Goal: Communication & Community: Answer question/provide support

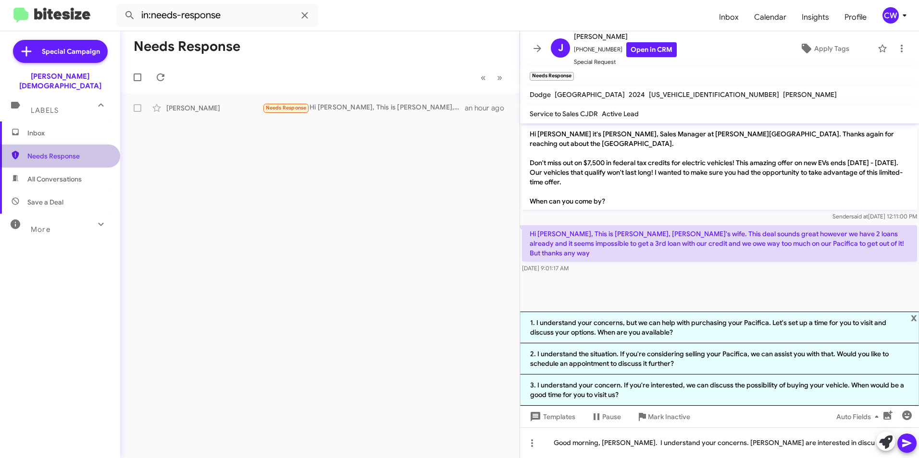
click at [69, 151] on span "Needs Response" at bounding box center [68, 156] width 82 height 10
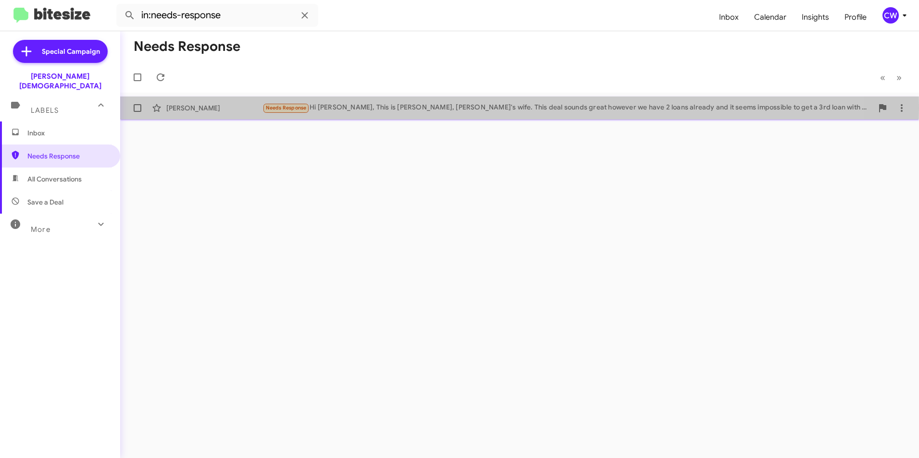
click at [403, 108] on div "Needs Response Hi [PERSON_NAME], This is [PERSON_NAME], [PERSON_NAME]'s wife. T…" at bounding box center [567, 107] width 610 height 11
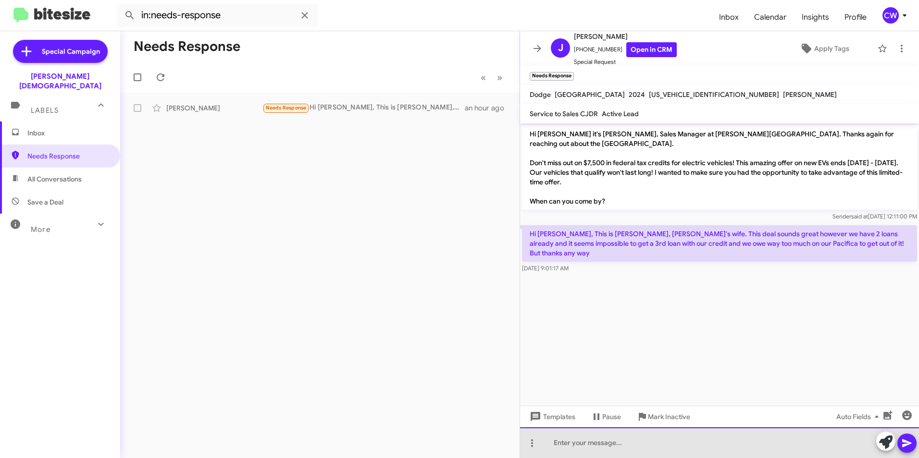
click at [586, 456] on div at bounding box center [719, 443] width 399 height 31
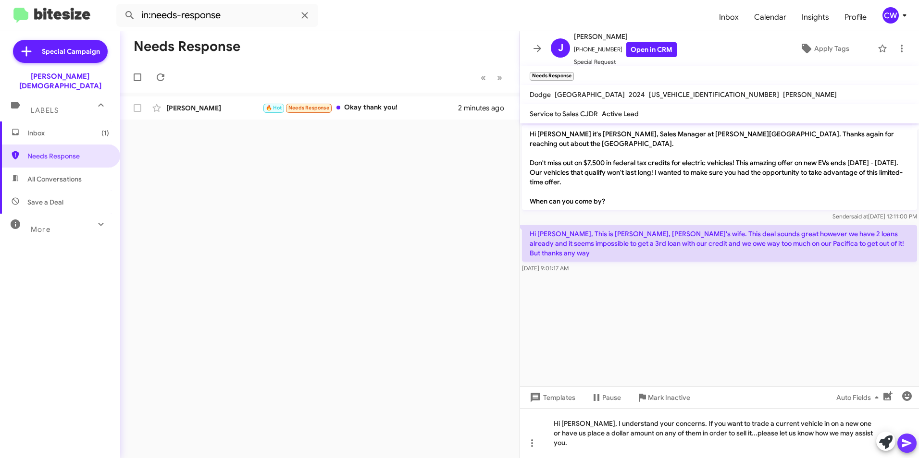
click at [907, 444] on icon at bounding box center [906, 444] width 9 height 8
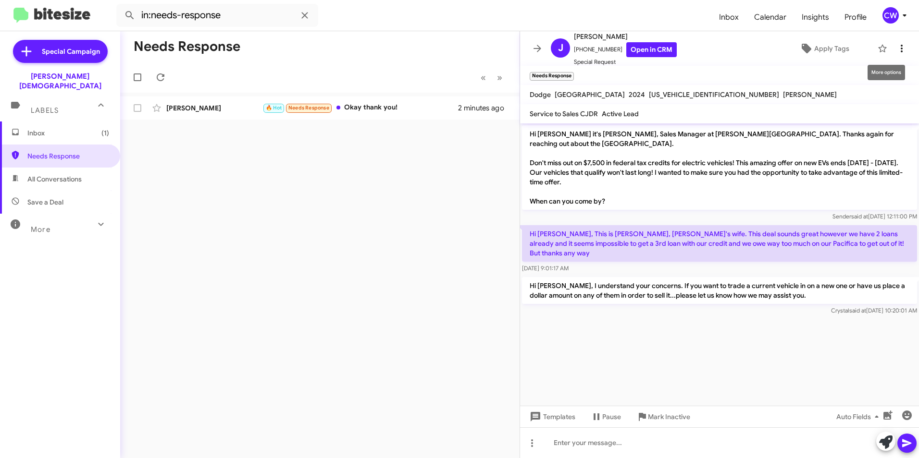
click at [895, 51] on icon at bounding box center [901, 49] width 12 height 12
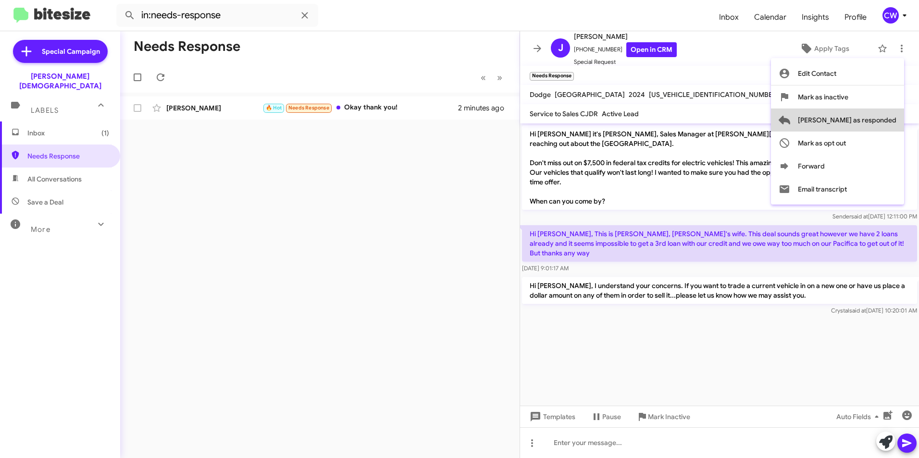
click at [882, 119] on span "[PERSON_NAME] as responded" at bounding box center [846, 120] width 98 height 23
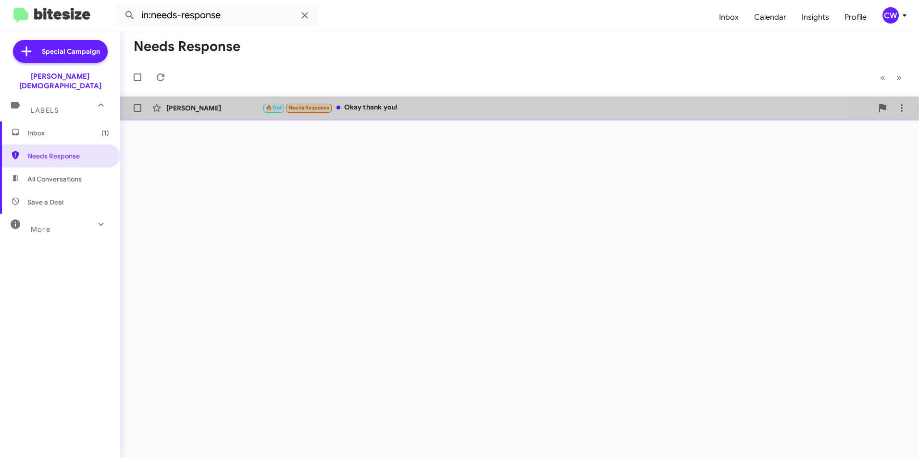
click at [393, 108] on div "🔥 Hot Needs Response Okay thank you!" at bounding box center [567, 107] width 610 height 11
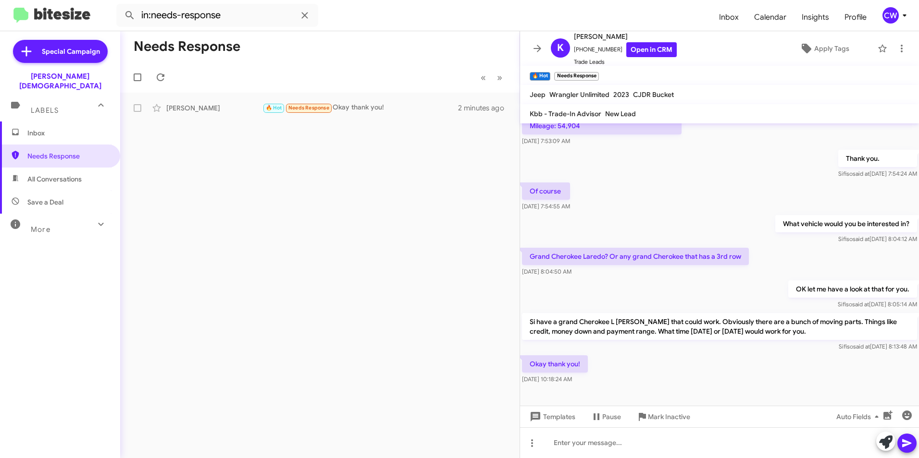
scroll to position [231, 0]
click at [45, 128] on span "Inbox" at bounding box center [68, 133] width 82 height 10
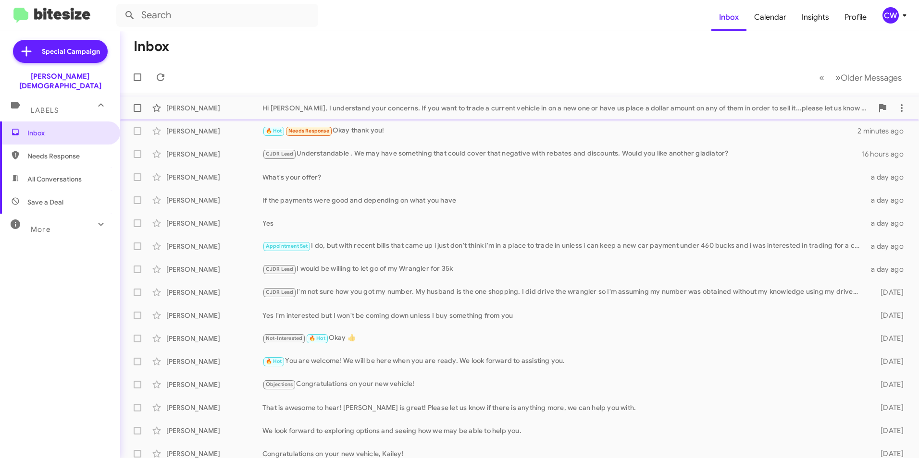
click at [417, 110] on div "Hi [PERSON_NAME], I understand your concerns. If you want to trade a current ve…" at bounding box center [567, 108] width 610 height 10
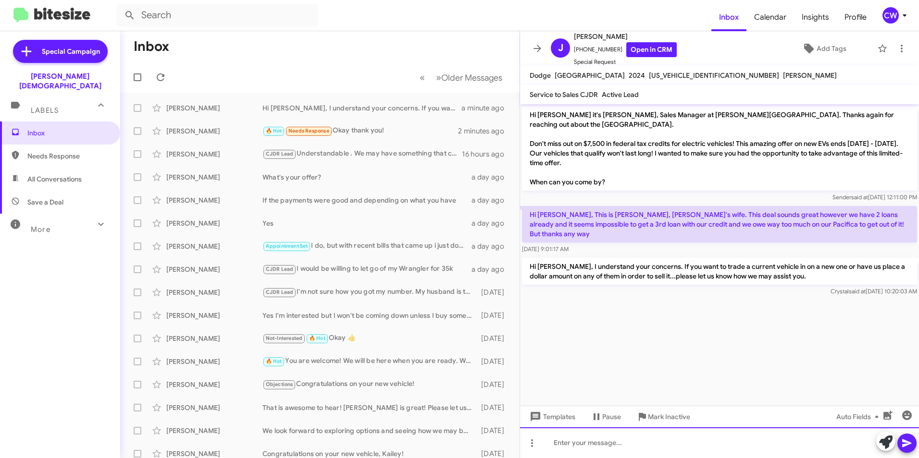
click at [585, 443] on div at bounding box center [719, 443] width 399 height 31
click at [895, 52] on icon at bounding box center [901, 49] width 12 height 12
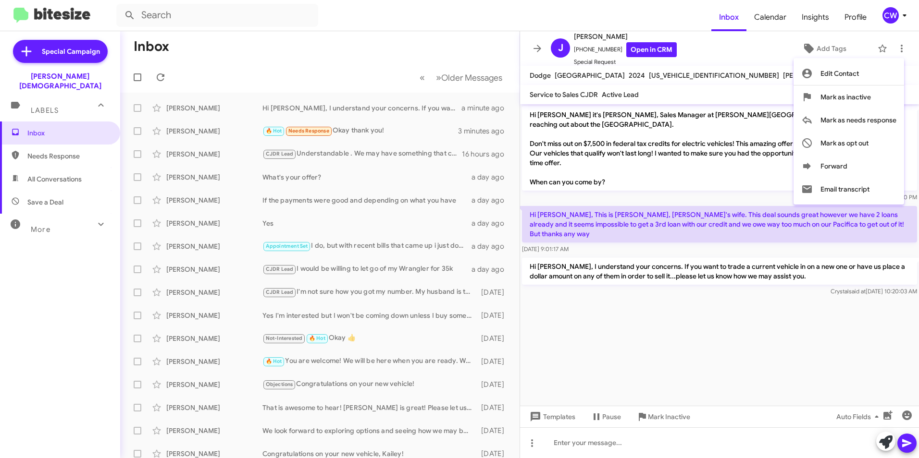
click at [702, 305] on div at bounding box center [459, 229] width 919 height 458
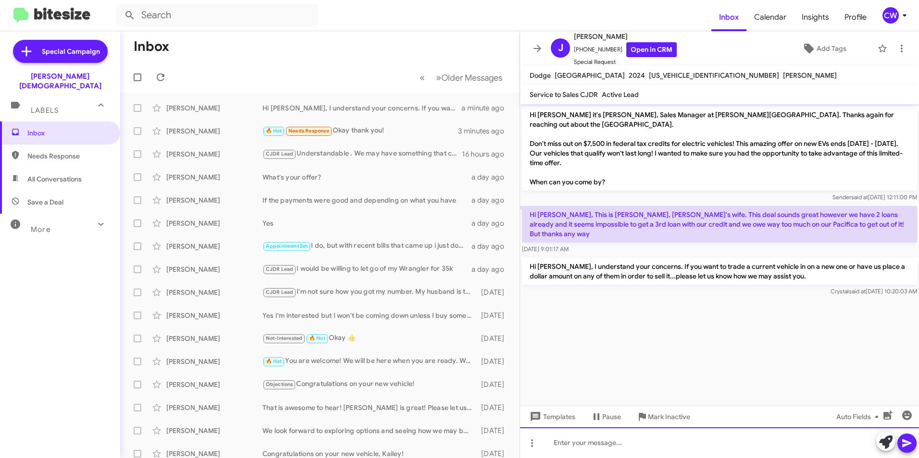
click at [559, 447] on div at bounding box center [719, 443] width 399 height 31
click at [357, 135] on div "🔥 Hot Needs Response Okay thank you!" at bounding box center [367, 130] width 211 height 11
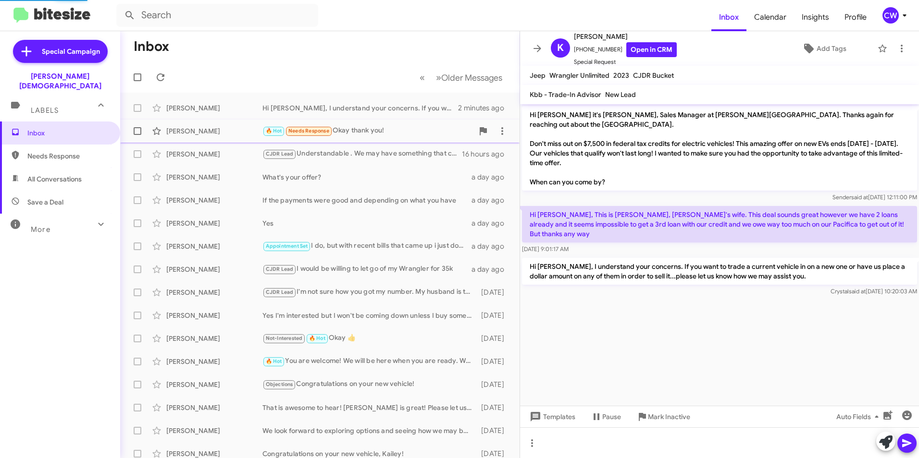
scroll to position [212, 0]
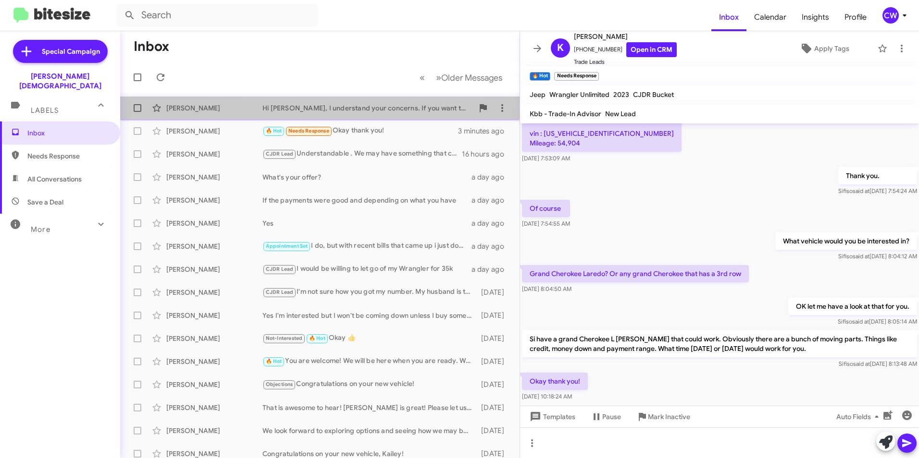
click at [349, 107] on div "Hi [PERSON_NAME], I understand your concerns. If you want to trade a current ve…" at bounding box center [367, 108] width 211 height 10
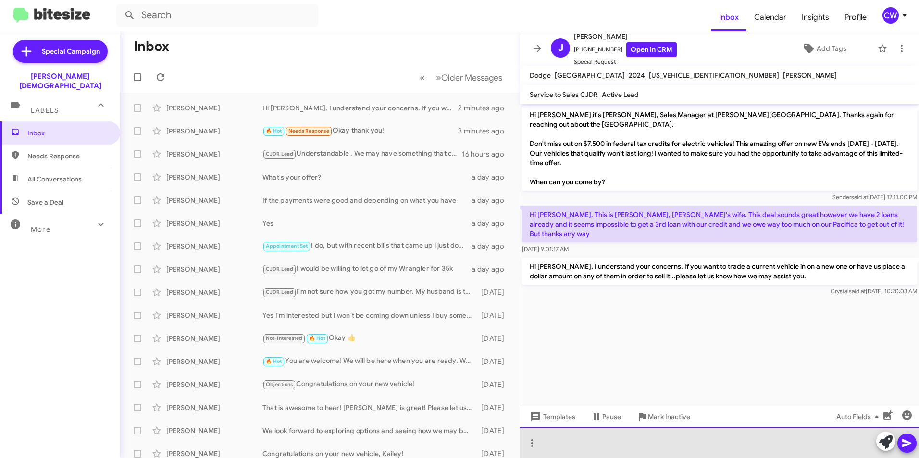
click at [558, 444] on div at bounding box center [719, 443] width 399 height 31
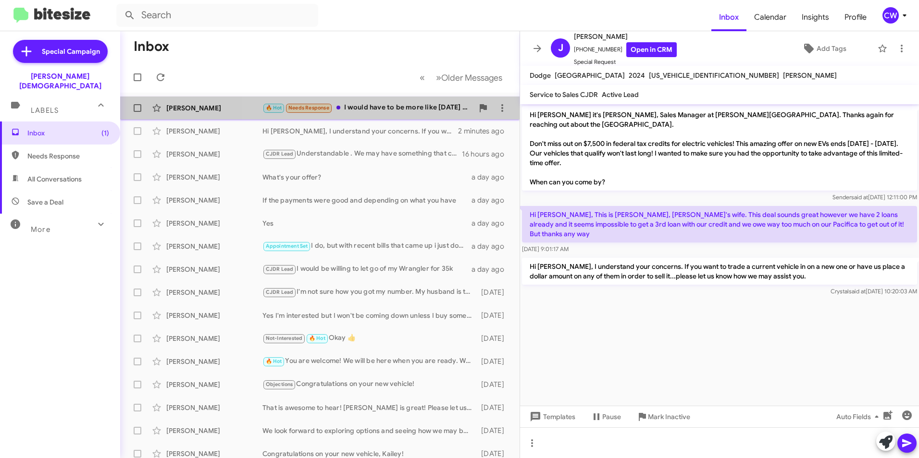
click at [396, 108] on div "🔥 Hot Needs Response I would have to be more like [DATE] for sure, and I totall…" at bounding box center [367, 107] width 211 height 11
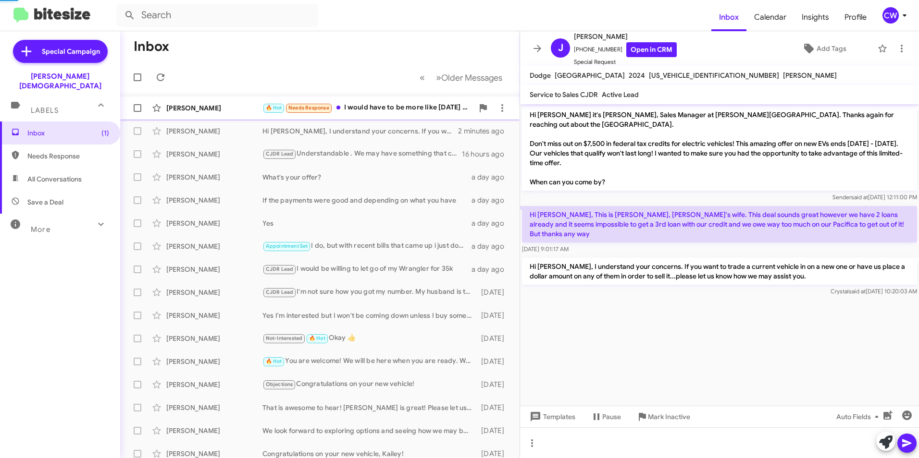
scroll to position [257, 0]
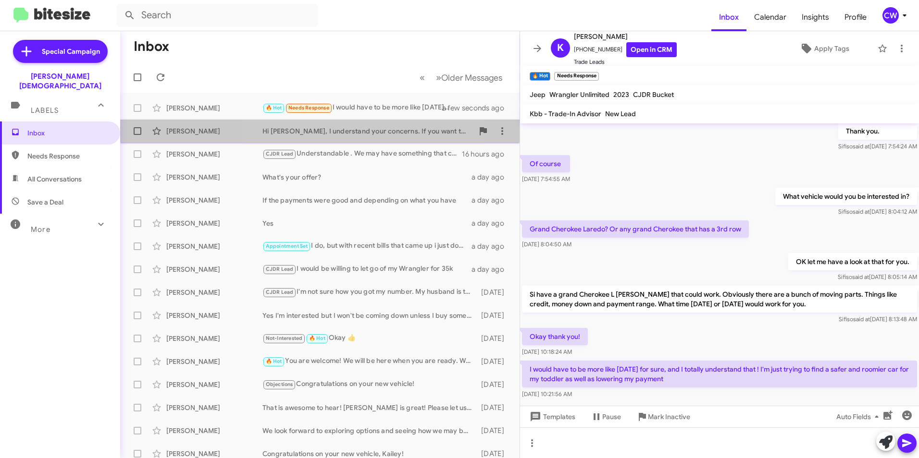
click at [342, 131] on div "Hi [PERSON_NAME], I understand your concerns. If you want to trade a current ve…" at bounding box center [367, 131] width 211 height 10
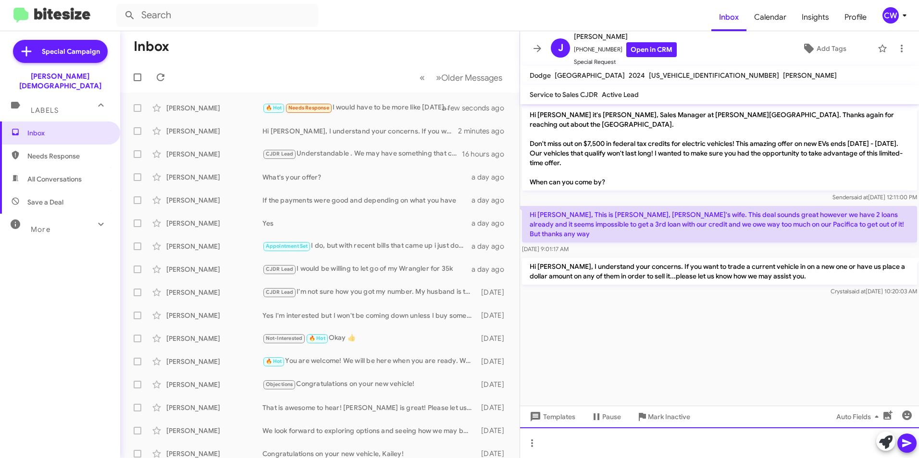
click at [560, 441] on div at bounding box center [719, 443] width 399 height 31
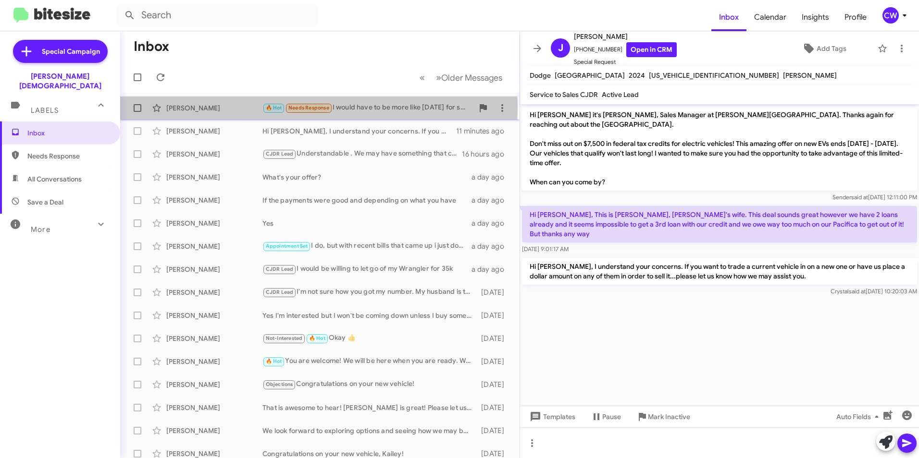
click at [319, 108] on span "Needs Response" at bounding box center [308, 108] width 41 height 6
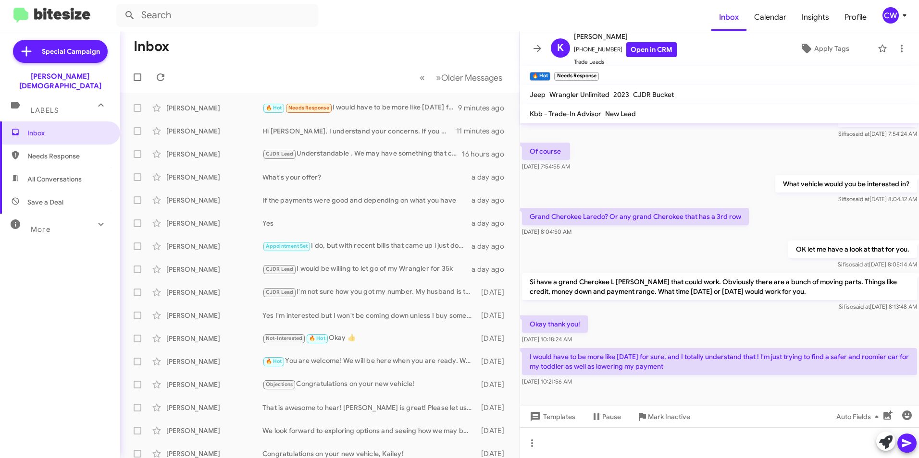
scroll to position [276, 0]
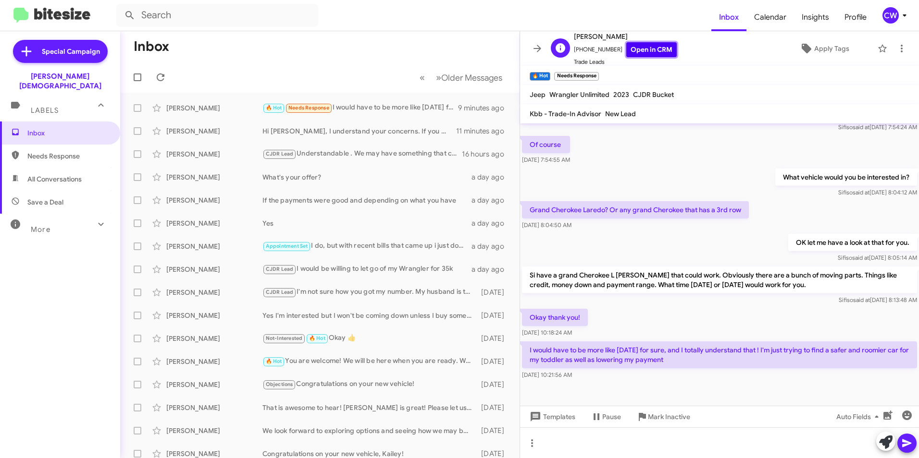
click at [650, 48] on link "Open in CRM" at bounding box center [651, 49] width 50 height 15
click at [35, 128] on span "Inbox" at bounding box center [68, 133] width 82 height 10
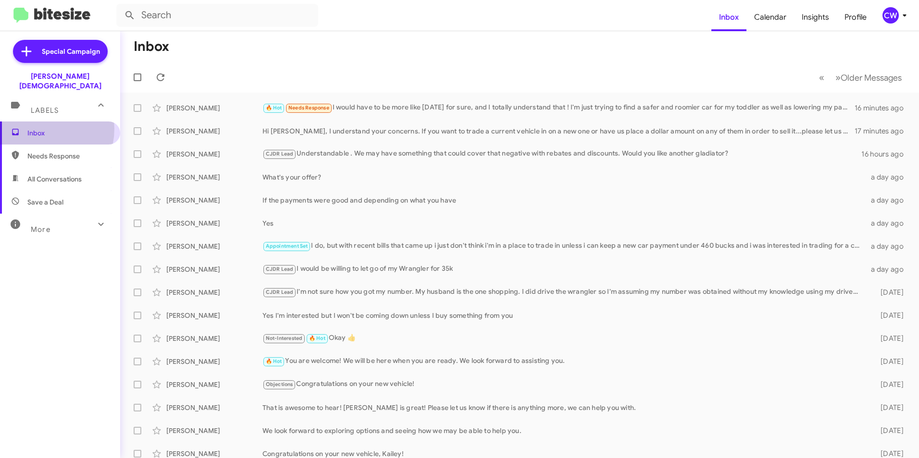
click at [39, 128] on span "Inbox" at bounding box center [68, 133] width 82 height 10
click at [765, 16] on span "Calendar" at bounding box center [770, 17] width 48 height 28
